Goal: Task Accomplishment & Management: Use online tool/utility

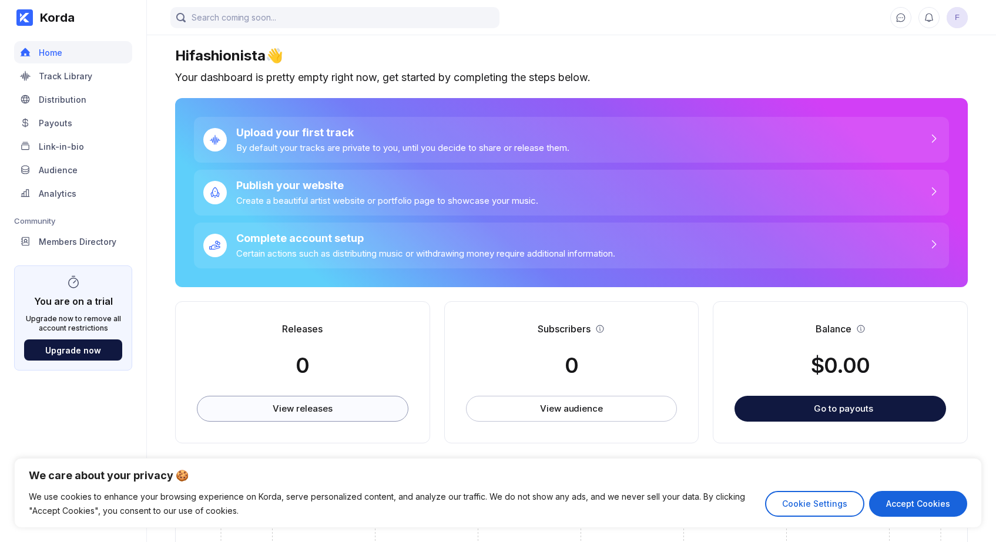
click at [315, 407] on div "View releases" at bounding box center [302, 409] width 59 height 12
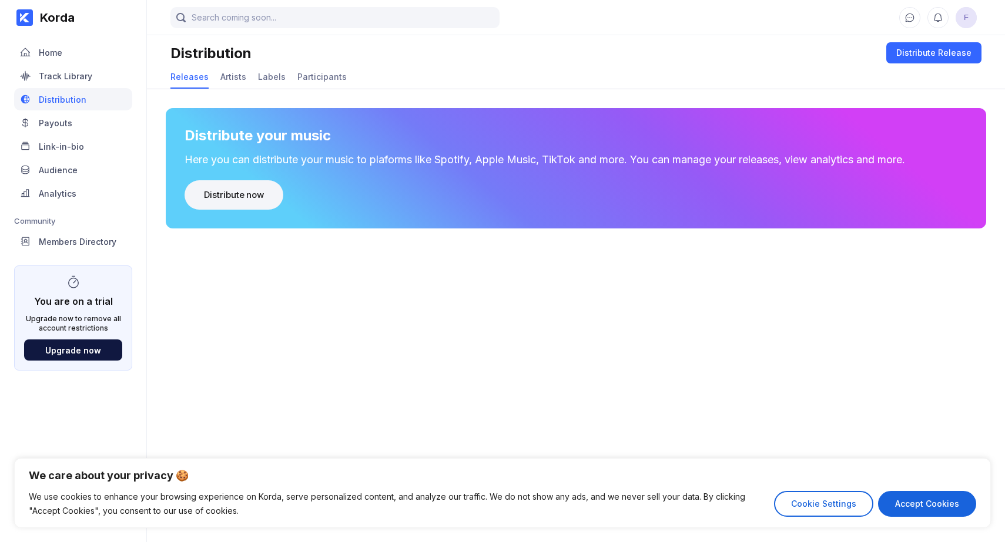
click at [246, 195] on div "Distribute now" at bounding box center [234, 195] width 60 height 12
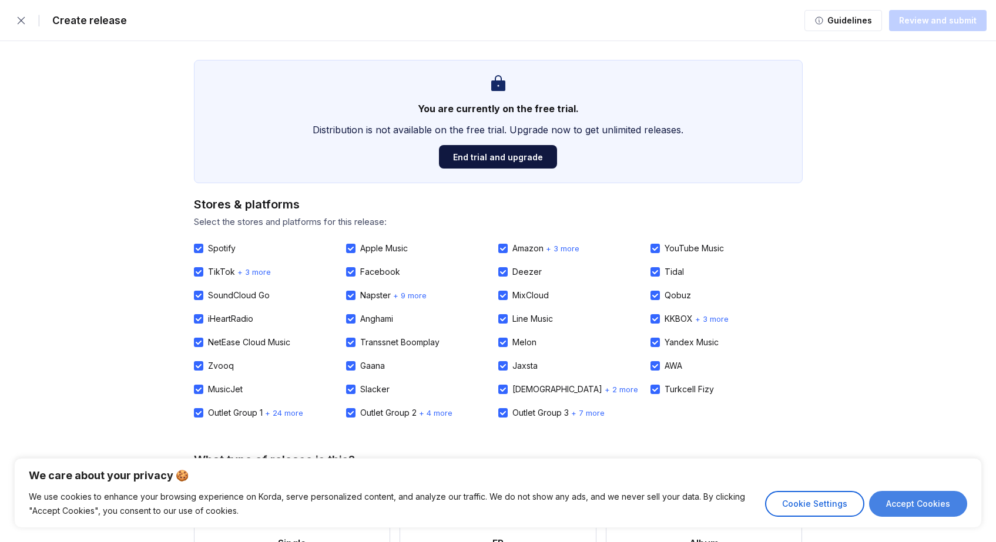
click at [925, 494] on button "Accept Cookies" at bounding box center [918, 504] width 98 height 26
checkbox input "true"
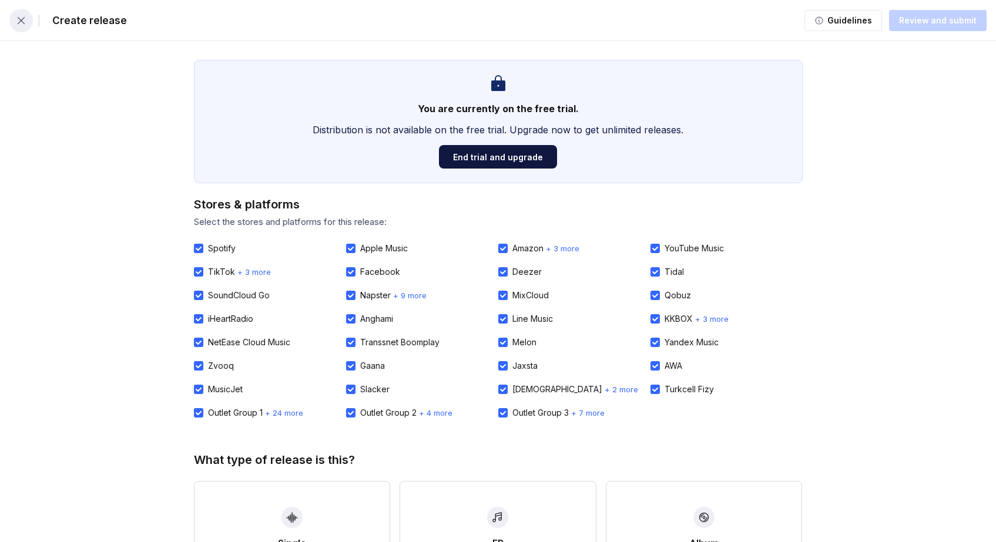
click at [29, 22] on button "button" at bounding box center [21, 21] width 24 height 24
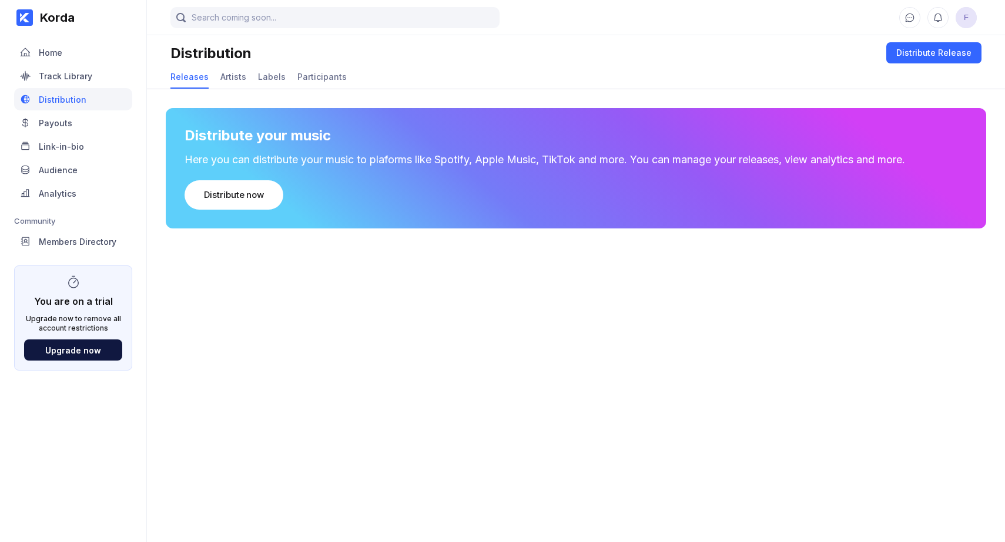
click at [46, 21] on div "Korda" at bounding box center [54, 18] width 42 height 14
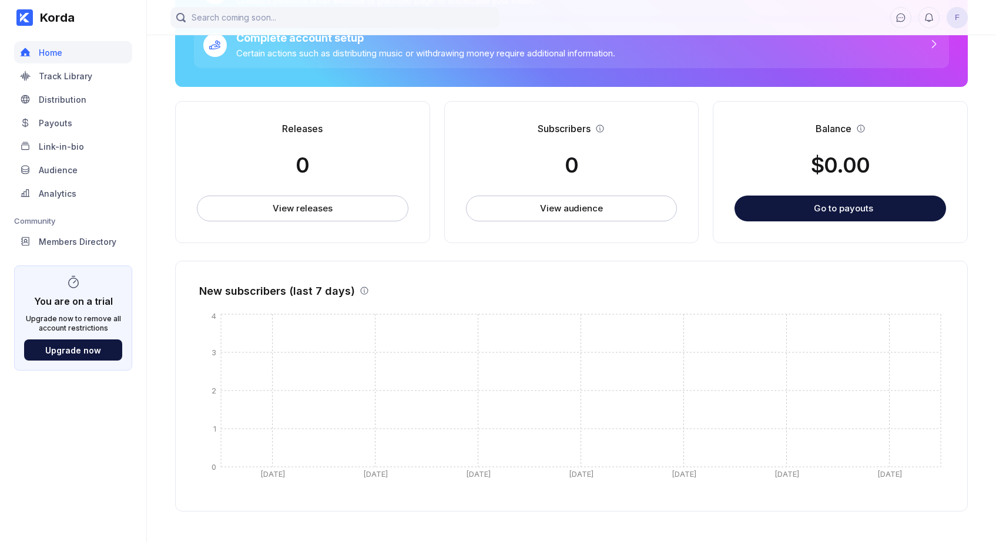
scroll to position [218, 0]
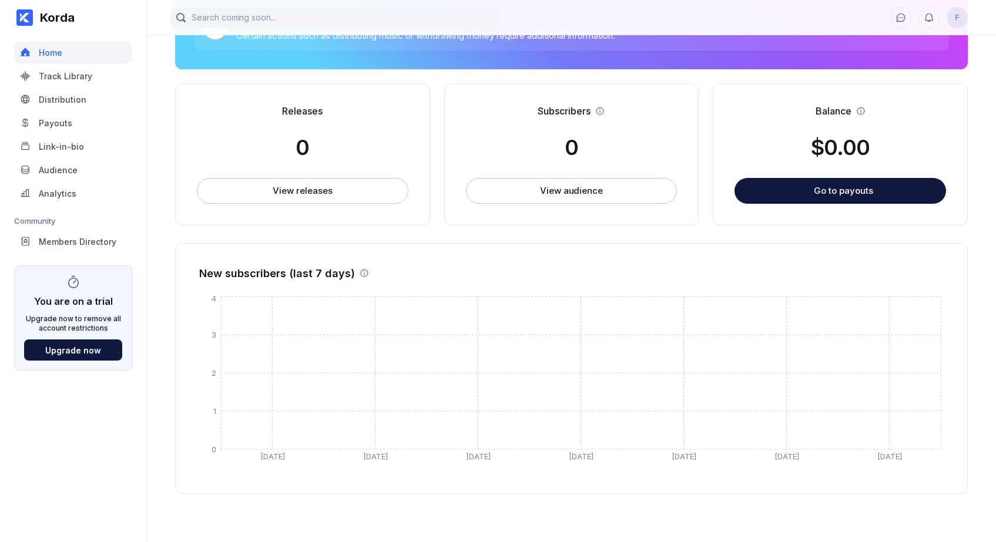
click at [95, 88] on link "Track Library" at bounding box center [73, 77] width 118 height 24
click at [102, 98] on div "Distribution" at bounding box center [73, 99] width 118 height 22
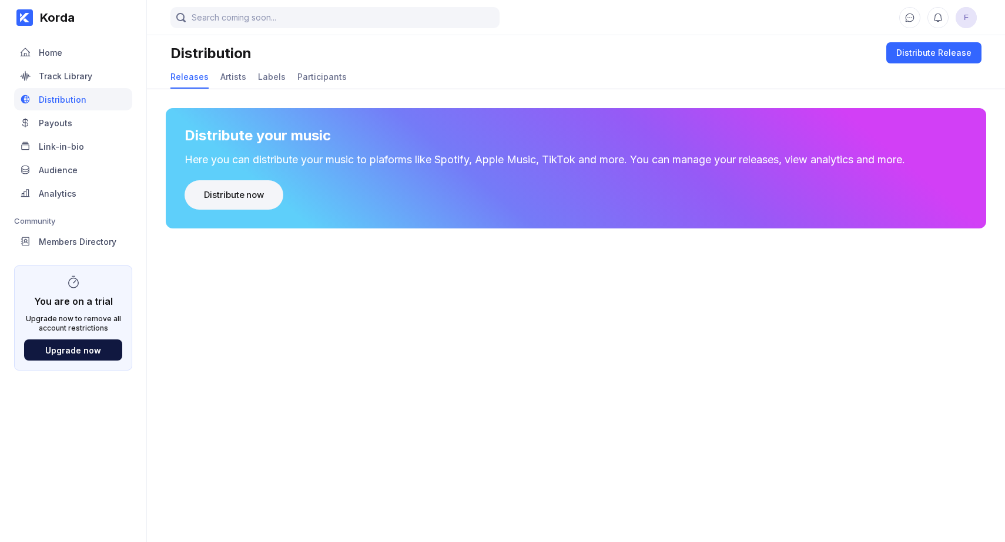
click at [226, 187] on button "Distribute now" at bounding box center [233, 194] width 99 height 29
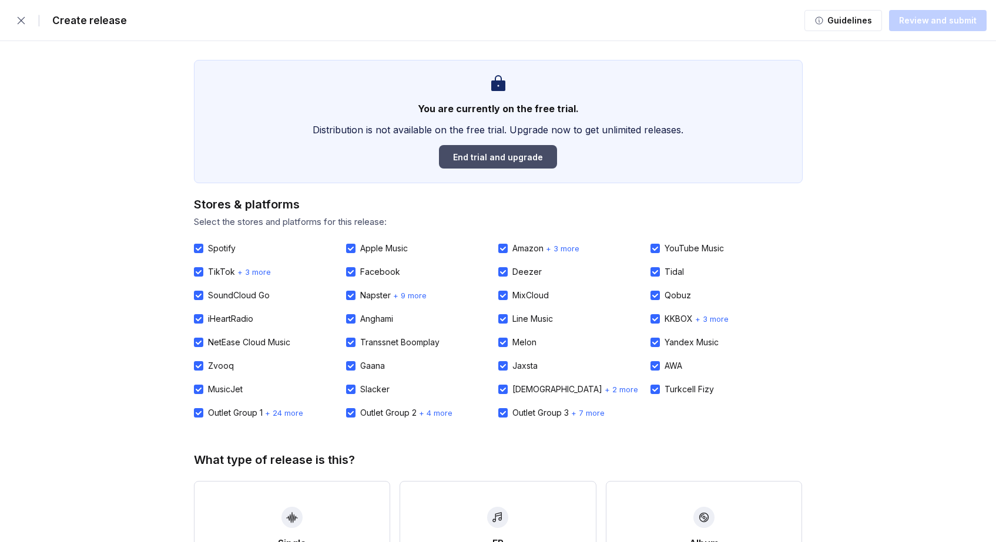
click at [475, 159] on div "End trial and upgrade" at bounding box center [498, 157] width 90 height 10
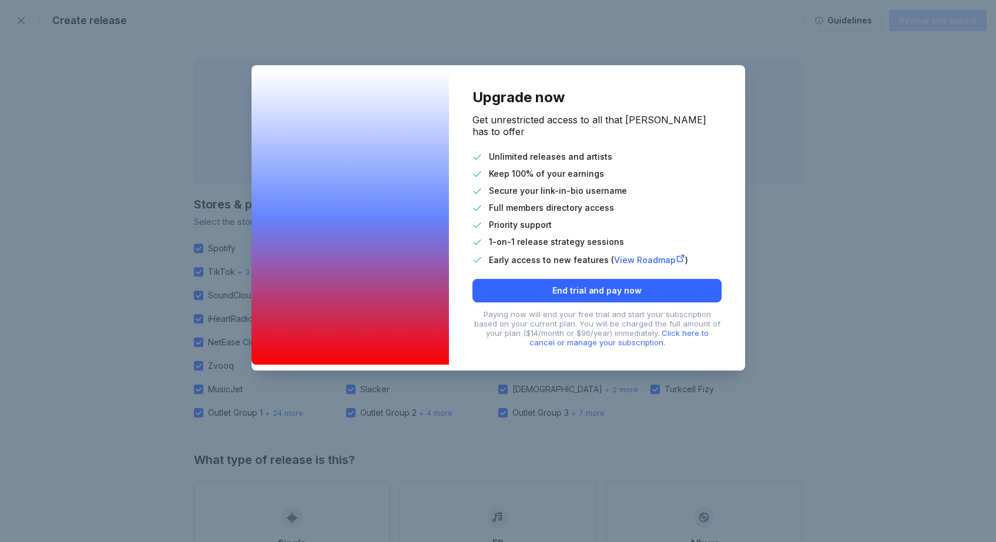
click at [482, 388] on div "Upgrade now Get unrestricted access to all that [PERSON_NAME] has to offer Unli…" at bounding box center [498, 271] width 996 height 542
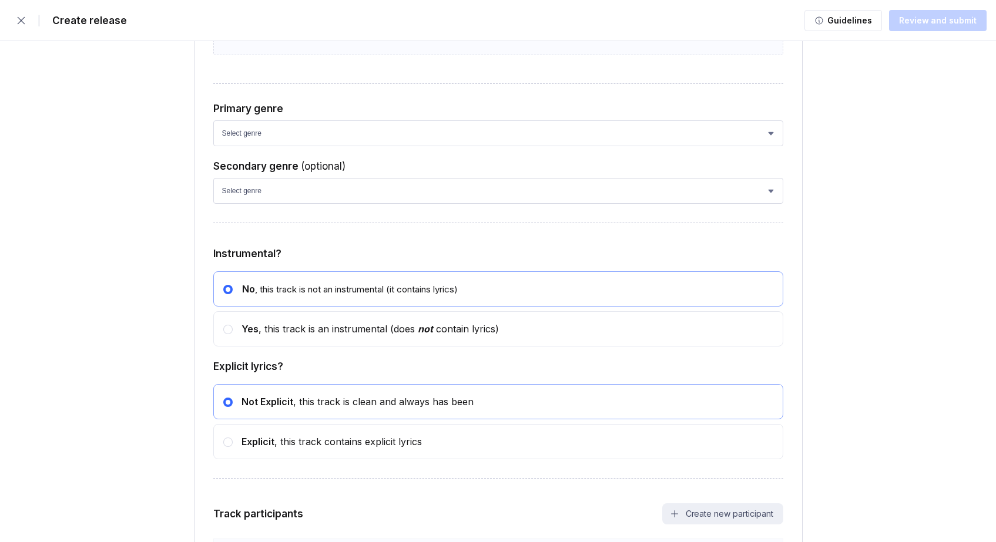
scroll to position [2257, 0]
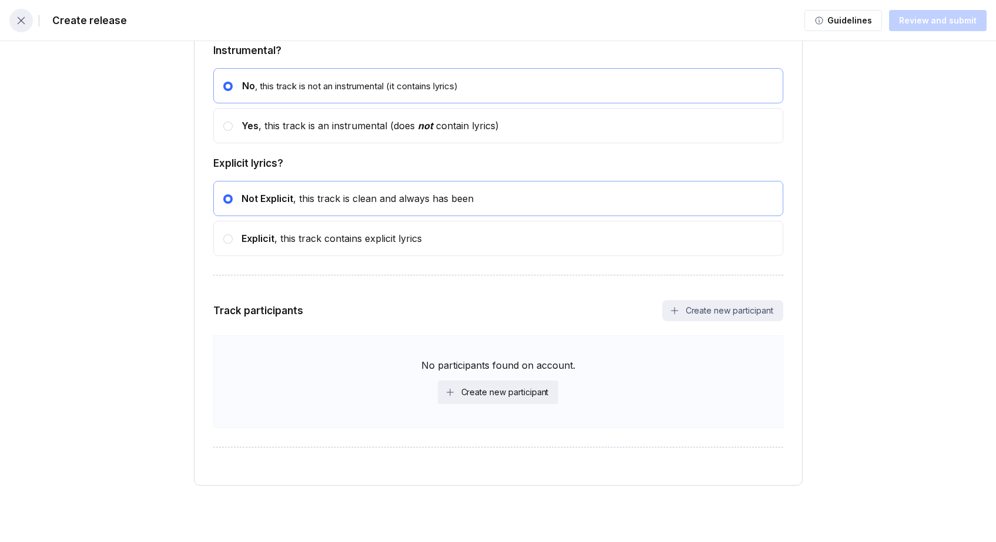
click at [16, 21] on icon "button" at bounding box center [21, 21] width 12 height 12
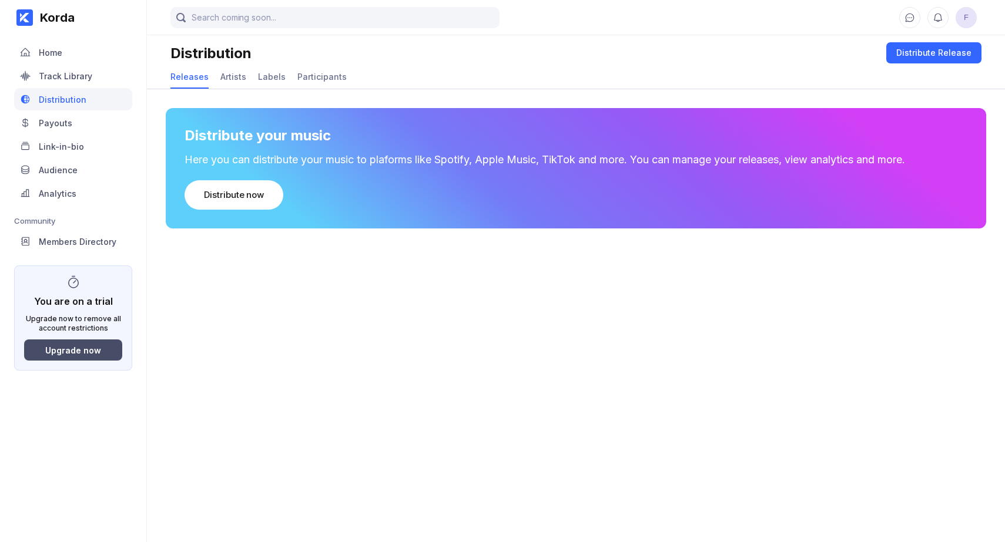
click at [61, 354] on div "Upgrade now" at bounding box center [73, 350] width 56 height 10
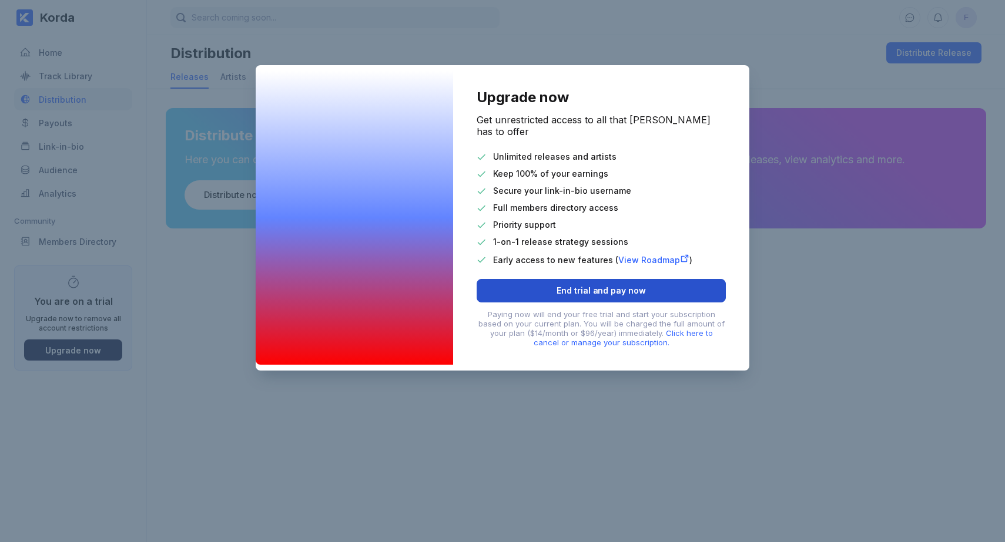
click at [524, 286] on button "End trial and pay now" at bounding box center [601, 291] width 249 height 24
